Goal: Navigation & Orientation: Find specific page/section

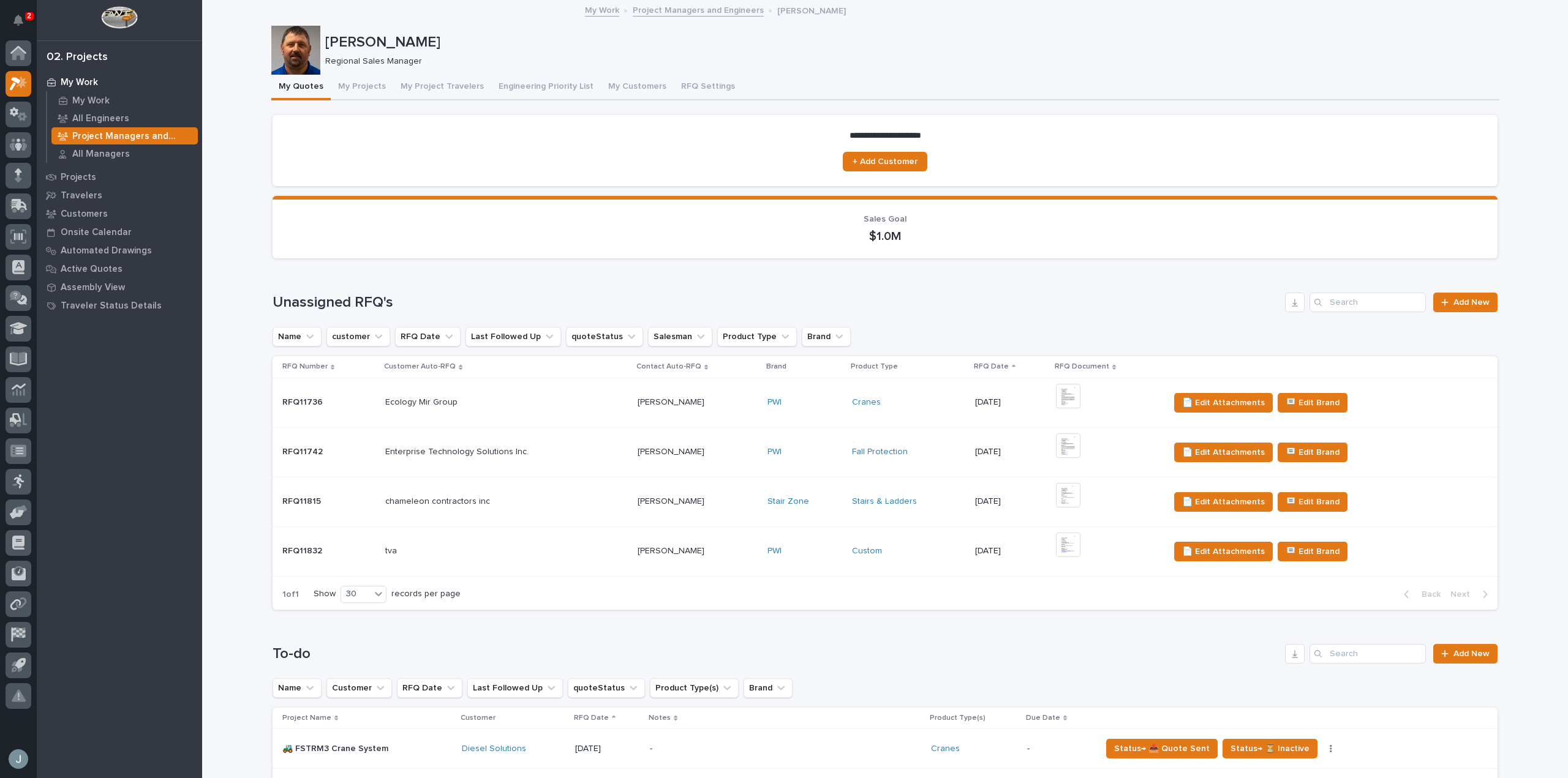
scroll to position [51, 0]
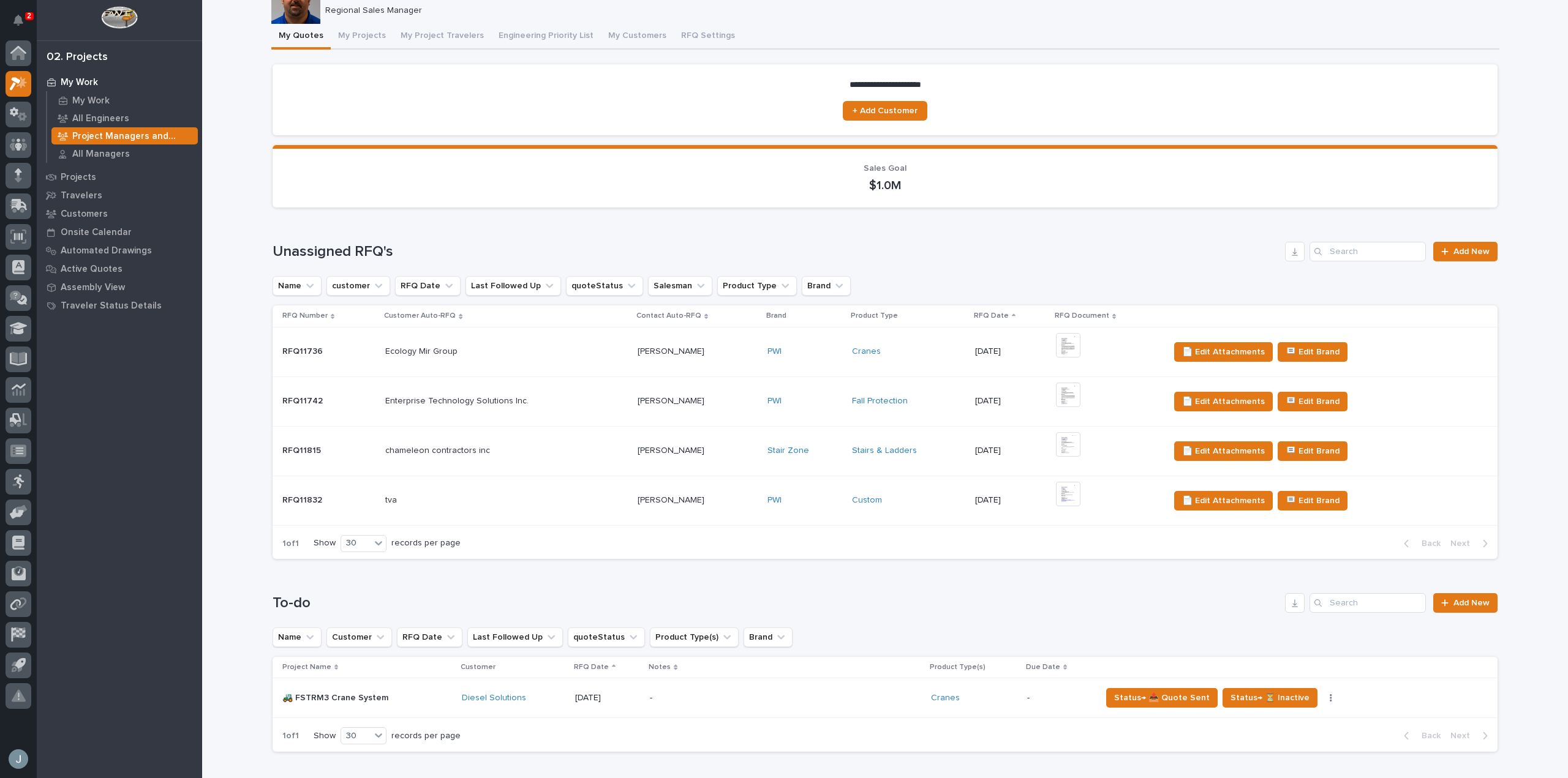
click at [21, 30] on button "Notifications" at bounding box center [19, 20] width 26 height 26
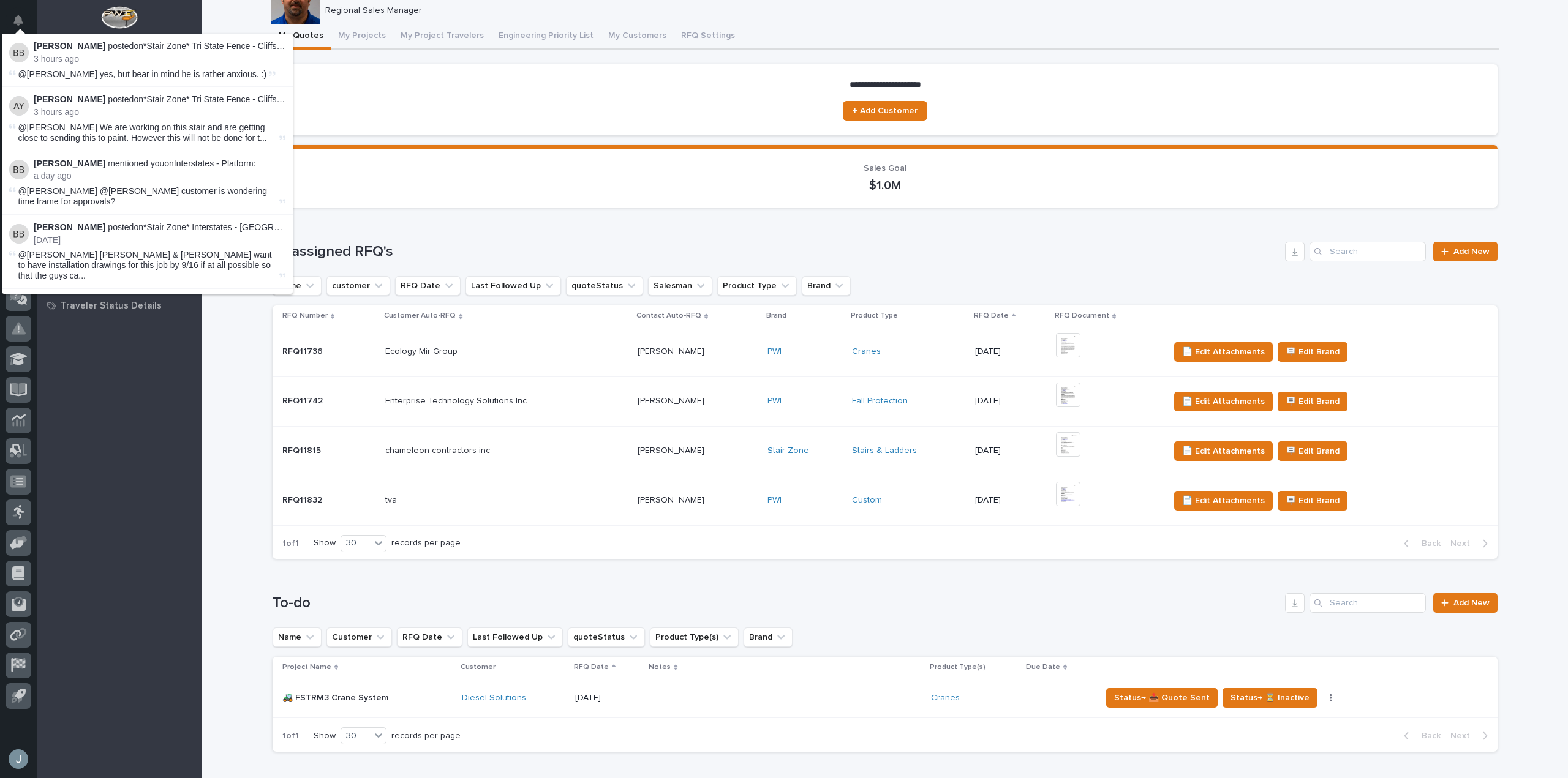
click at [194, 45] on link "*Stair Zone* Tri State Fence - Cliffs Stables - Oversized Landing L-Stair" at bounding box center [279, 46] width 271 height 10
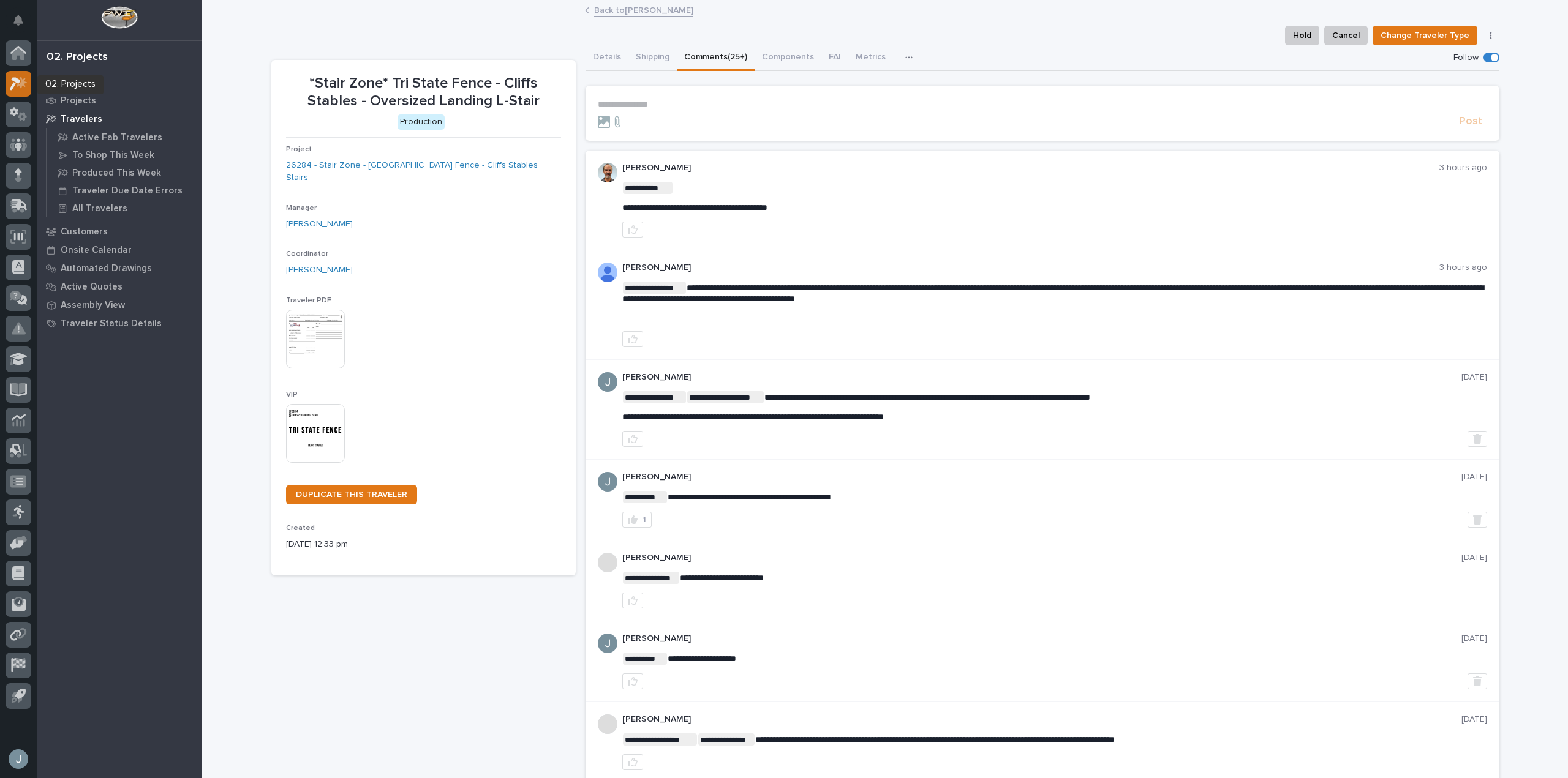
click at [17, 84] on icon at bounding box center [19, 83] width 18 height 14
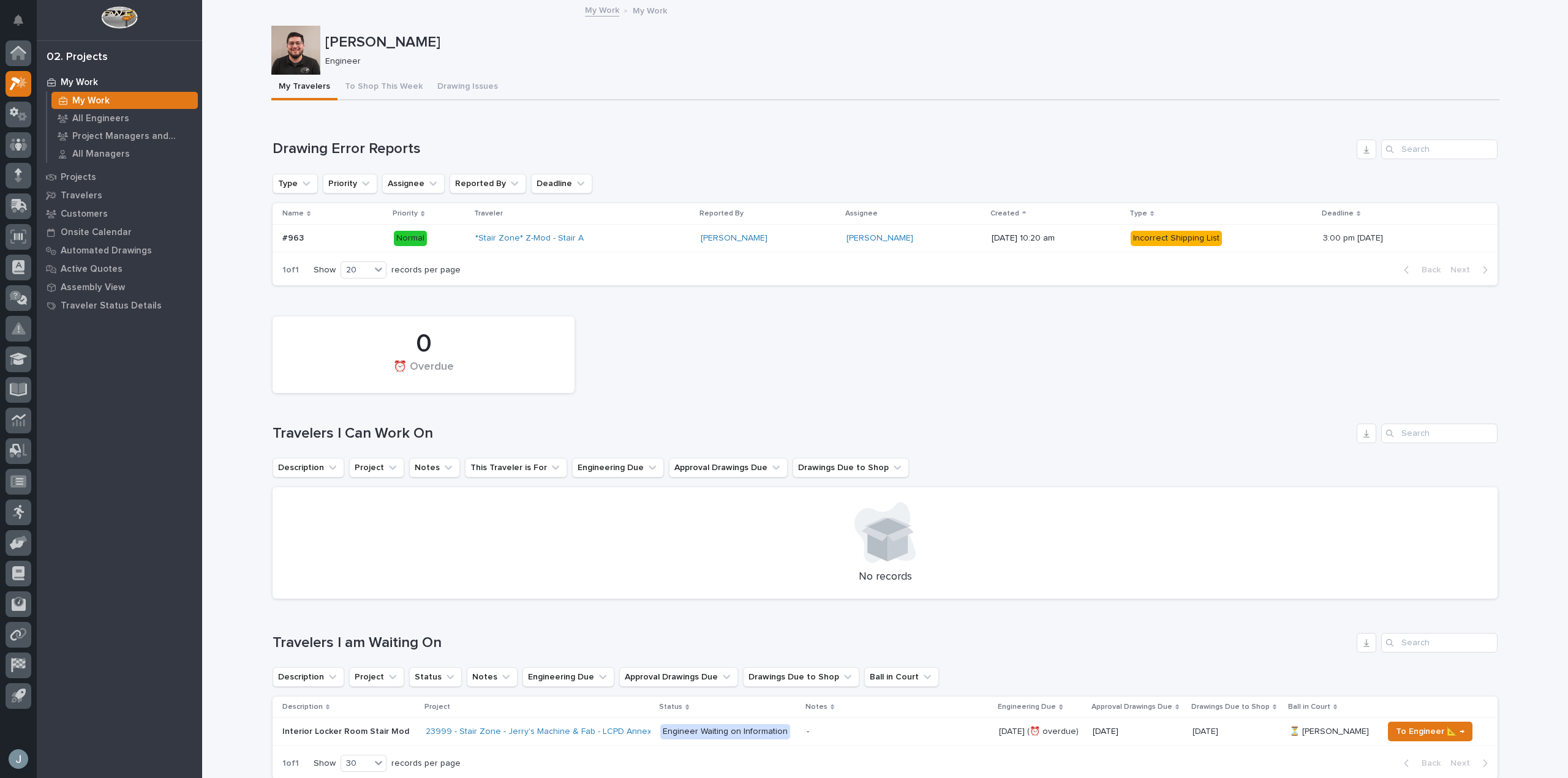
click at [625, 59] on p "Engineer" at bounding box center [907, 61] width 1164 height 10
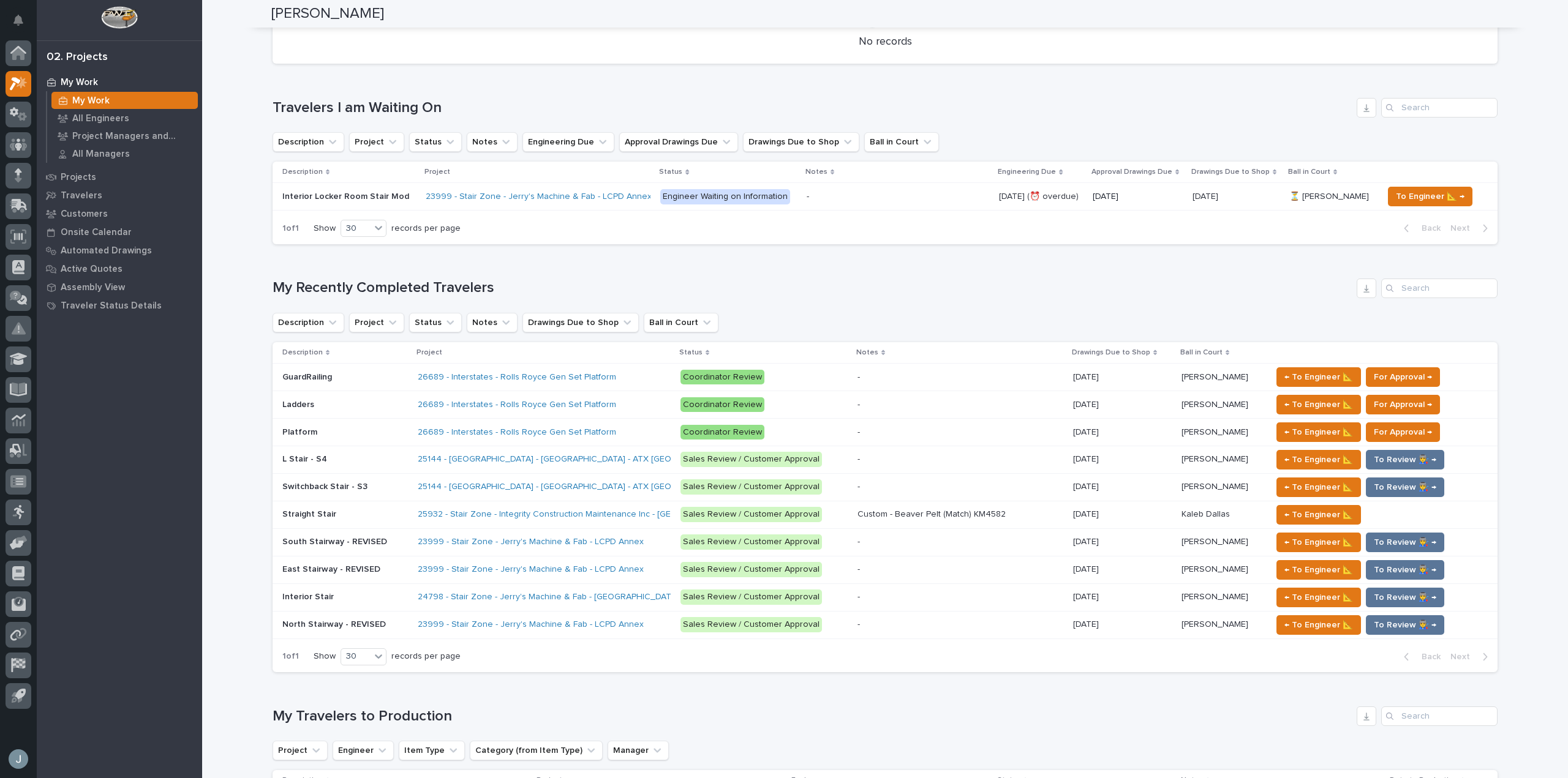
scroll to position [550, 0]
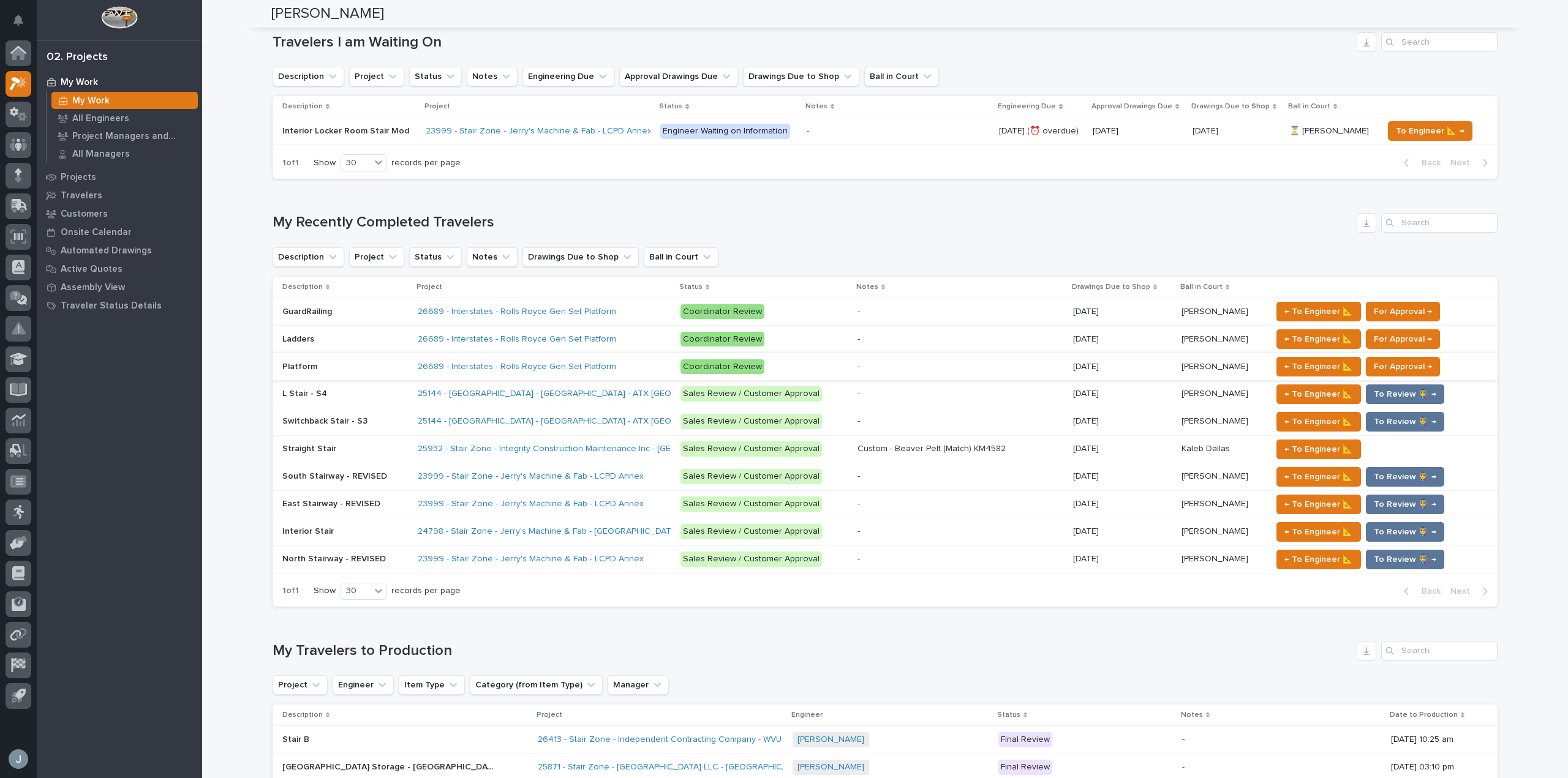
scroll to position [609, 0]
